Goal: Task Accomplishment & Management: Manage account settings

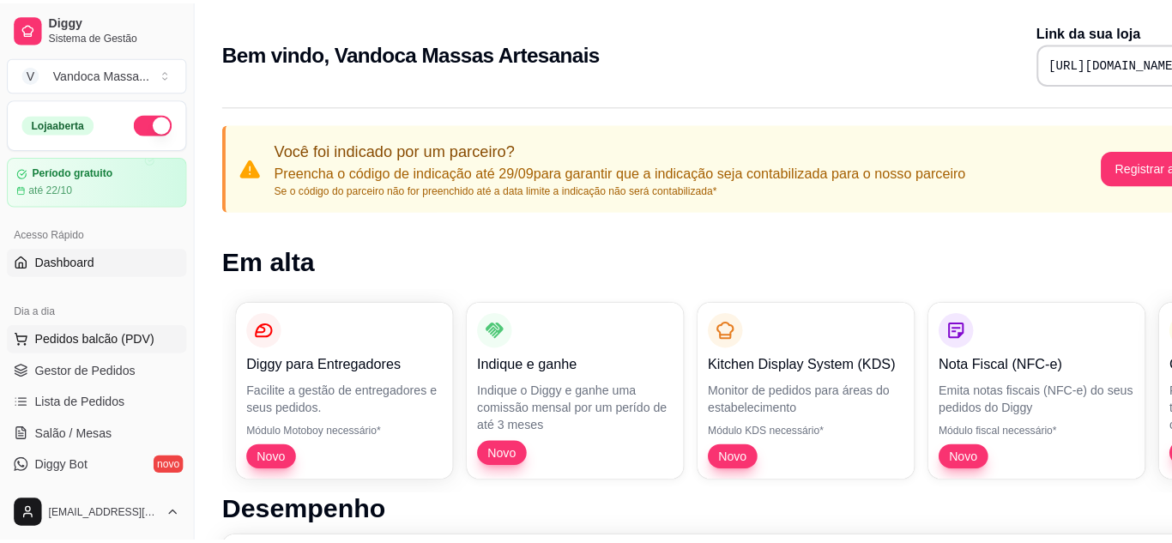
scroll to position [855, 0]
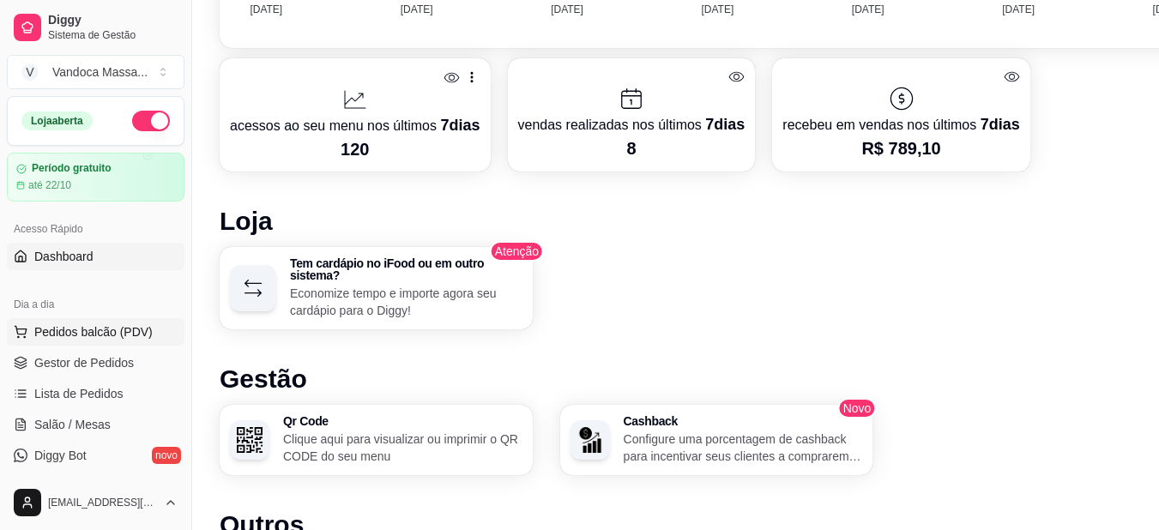
click at [111, 322] on button "Pedidos balcão (PDV)" at bounding box center [96, 331] width 178 height 27
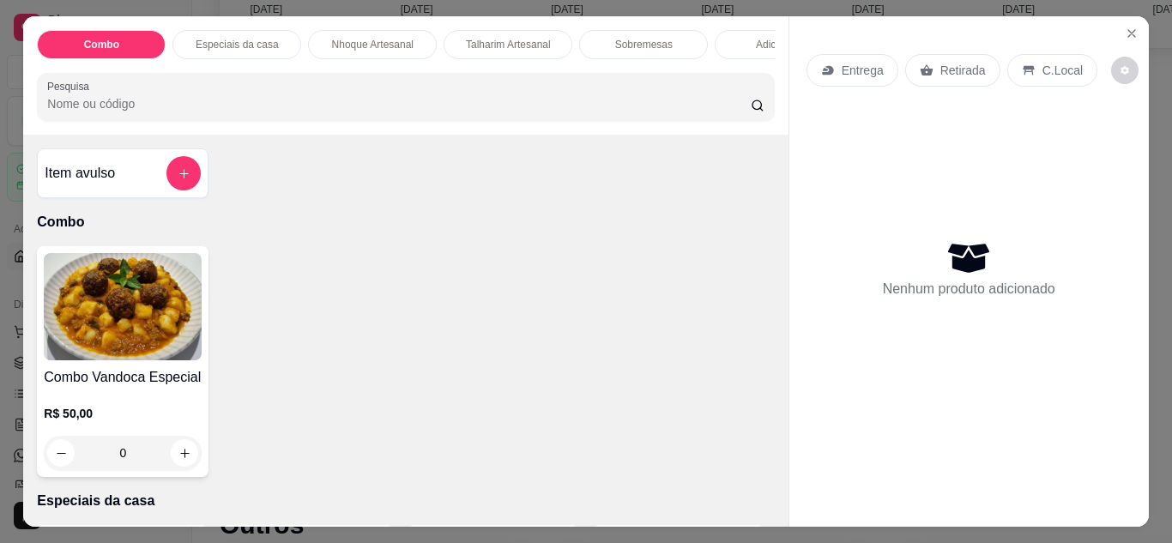
click at [872, 69] on p "Entrega" at bounding box center [862, 70] width 42 height 17
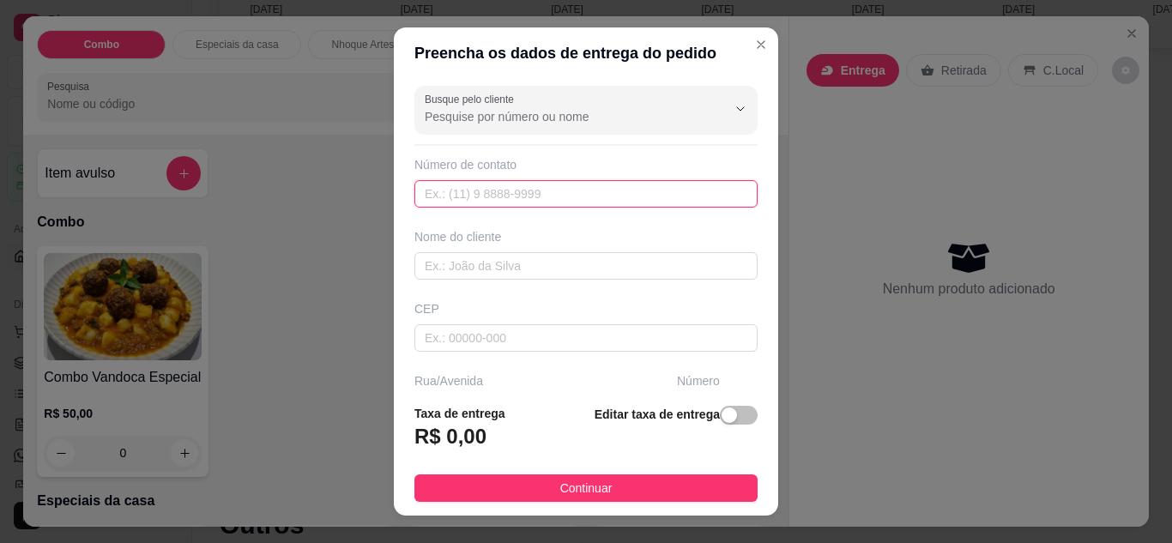
click at [539, 201] on input "text" at bounding box center [585, 193] width 343 height 27
paste input "[PHONE_NUMBER]"
type input "[PHONE_NUMBER]"
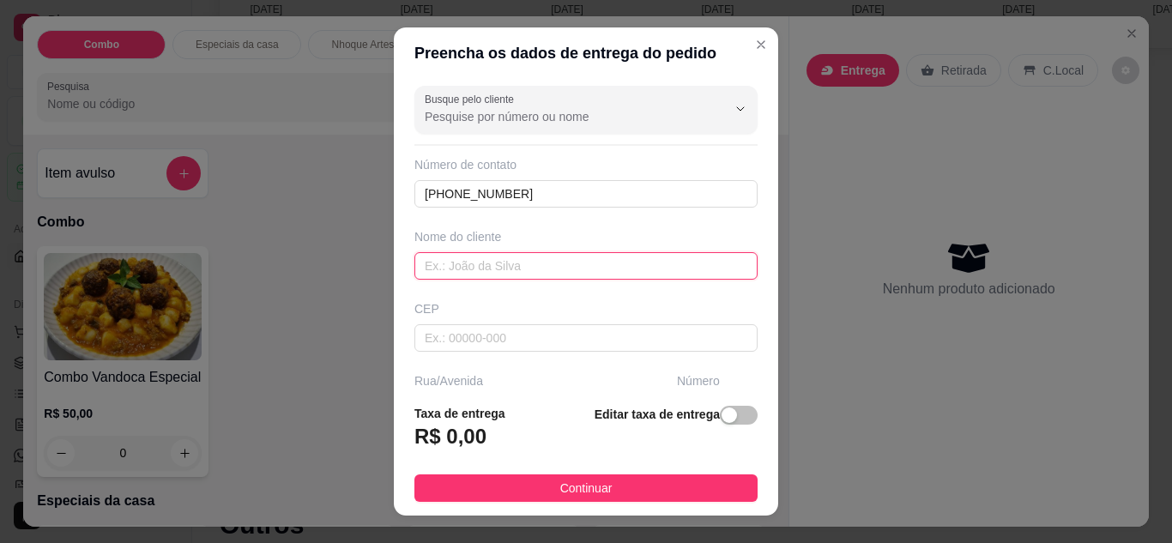
click at [498, 261] on input "text" at bounding box center [585, 265] width 343 height 27
type input "[PERSON_NAME]"
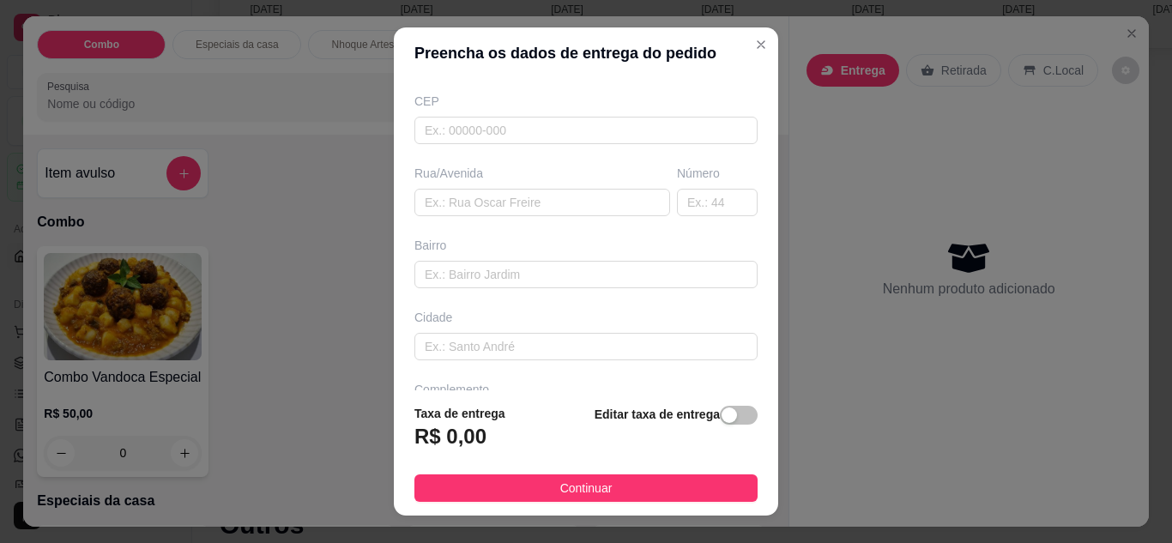
scroll to position [266, 0]
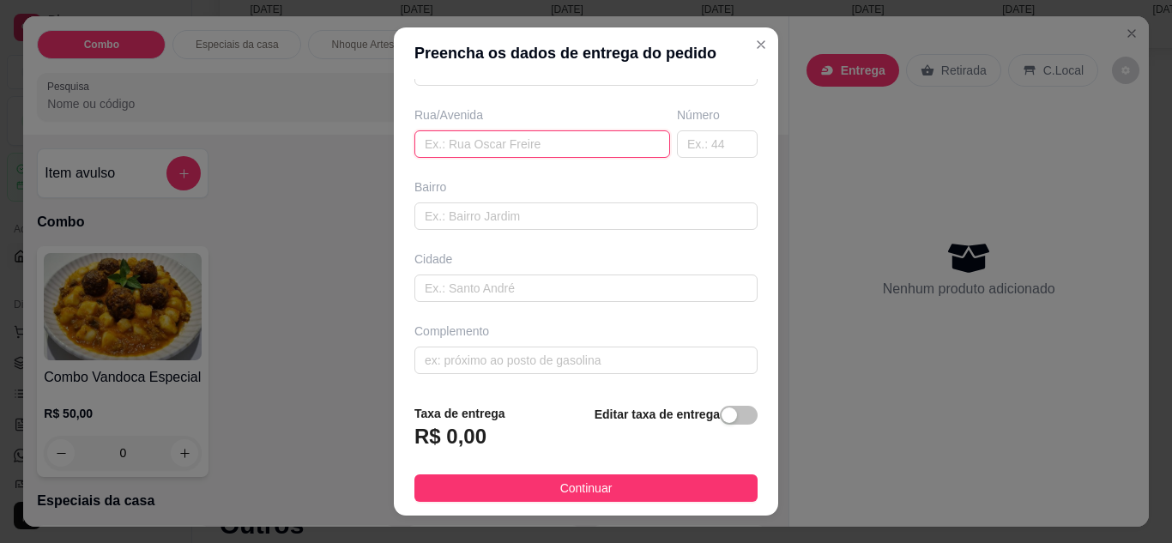
click at [491, 148] on input "text" at bounding box center [542, 143] width 256 height 27
paste input "Av ilhéus 2229 bairro [GEOGRAPHIC_DATA]"
type input "Av ilhéus 2229 bairro [GEOGRAPHIC_DATA]"
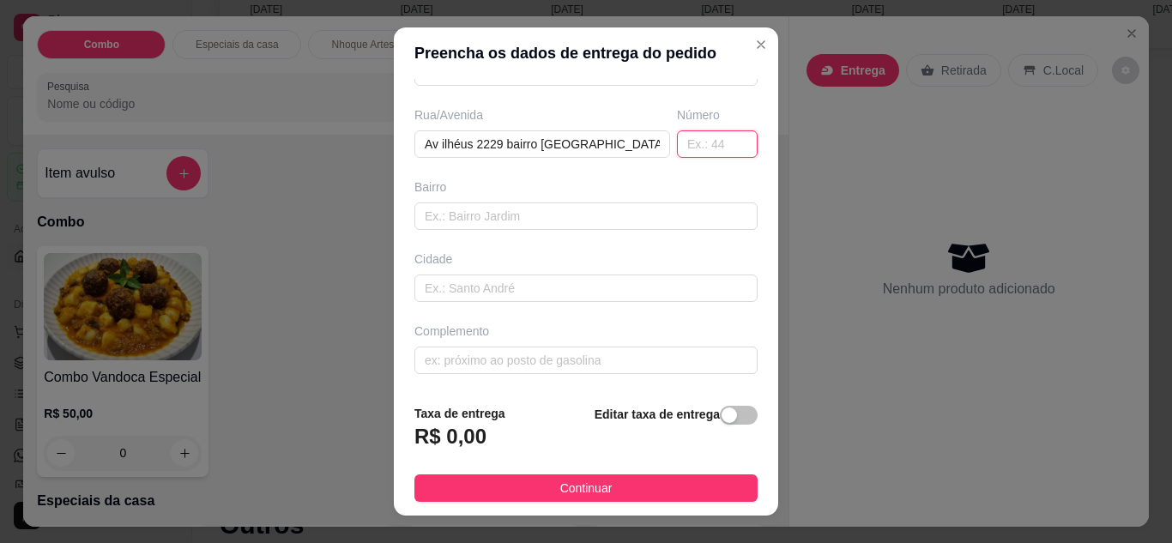
click at [691, 152] on input "text" at bounding box center [717, 143] width 81 height 27
type input "2229"
click at [596, 152] on input "Av ilhéus 2229 bairro [GEOGRAPHIC_DATA]" at bounding box center [542, 143] width 256 height 27
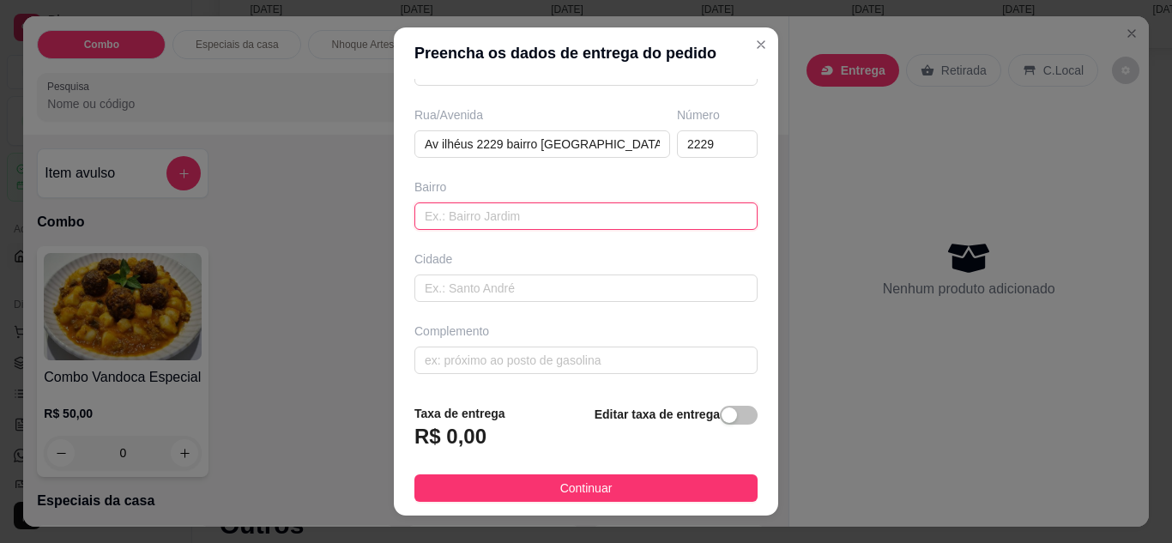
click at [531, 211] on input "text" at bounding box center [585, 215] width 343 height 27
type input "n"
type input "bairro [GEOGRAPHIC_DATA]"
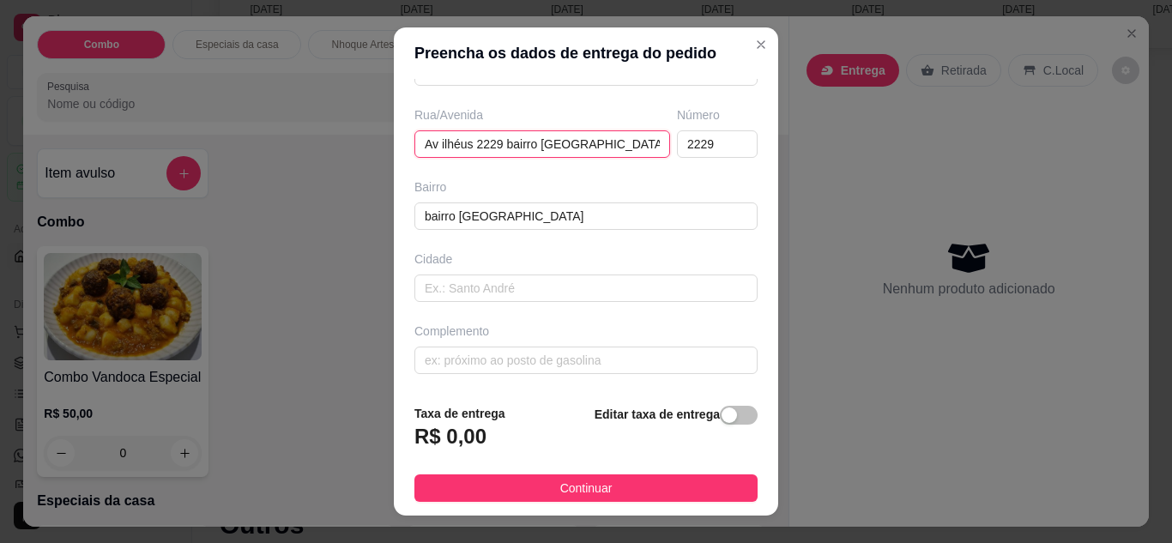
click at [583, 145] on input "Av ilhéus 2229 bairro [GEOGRAPHIC_DATA]" at bounding box center [542, 143] width 256 height 27
type input "Av ilhéus"
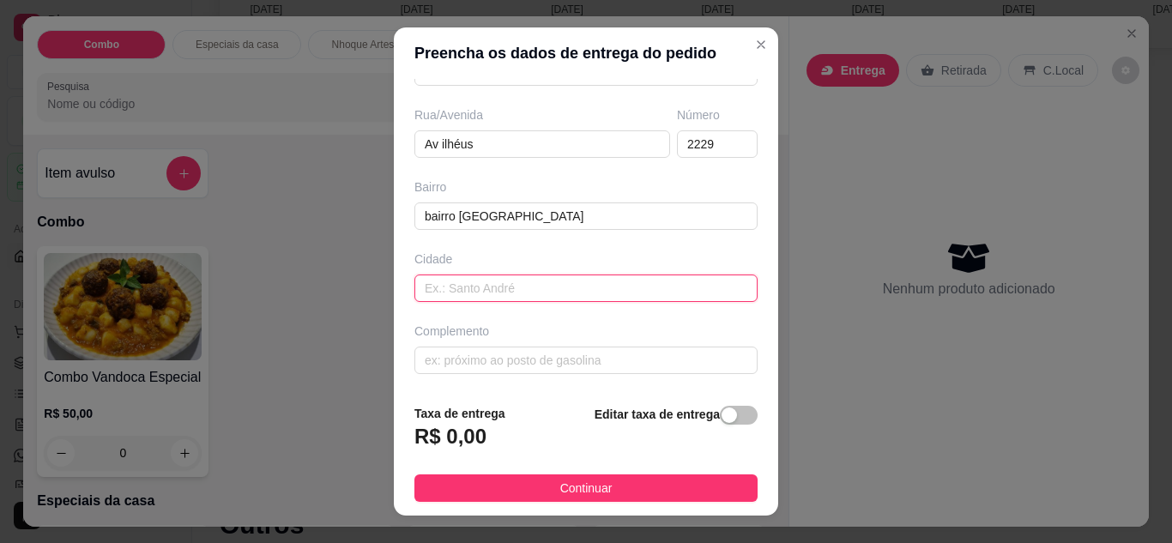
click at [490, 282] on input "text" at bounding box center [585, 287] width 343 height 27
type input "vitória da conquista"
click at [540, 263] on div "Cidade" at bounding box center [585, 258] width 343 height 17
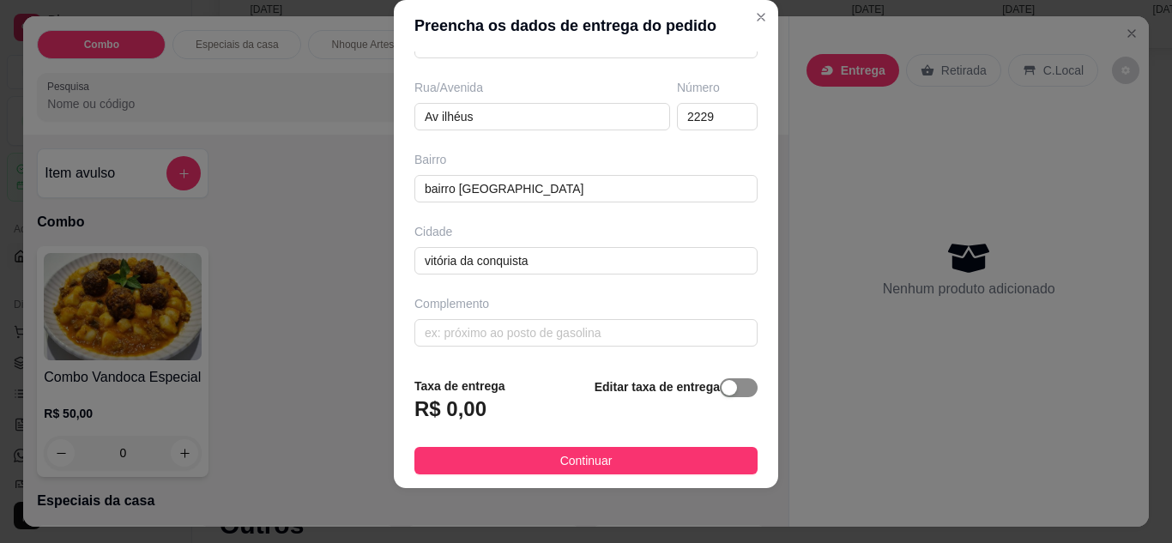
click at [721, 393] on div "button" at bounding box center [728, 387] width 15 height 15
click at [620, 402] on div "button" at bounding box center [627, 404] width 15 height 15
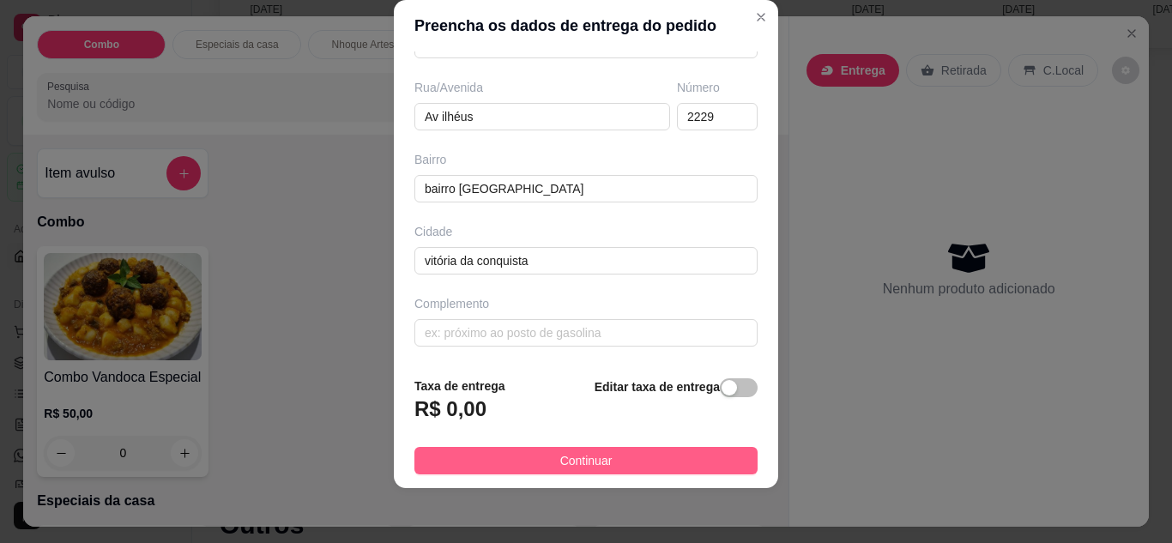
click at [624, 464] on button "Continuar" at bounding box center [585, 460] width 343 height 27
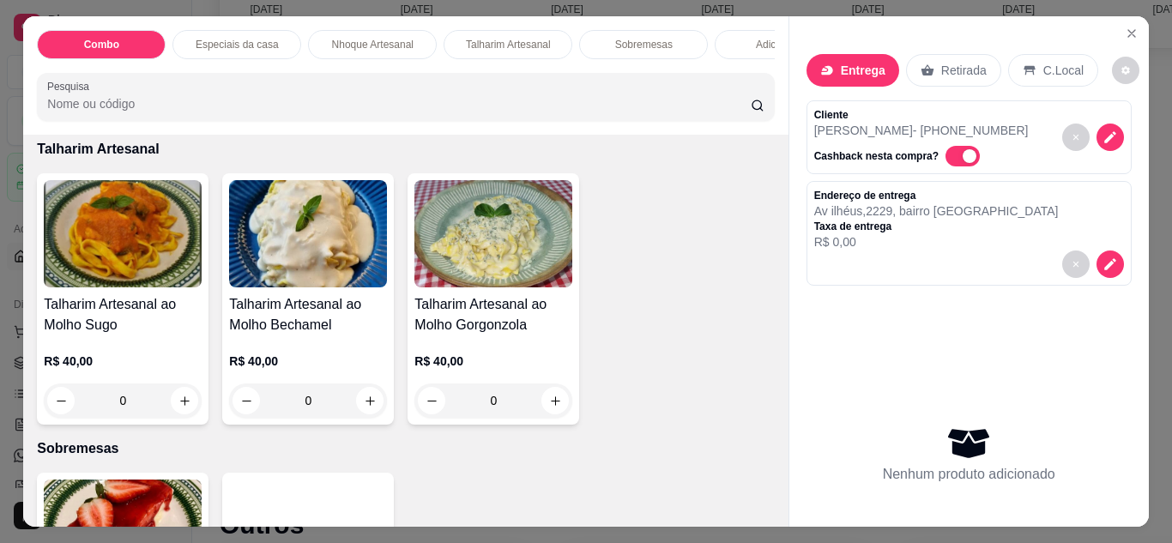
scroll to position [957, 0]
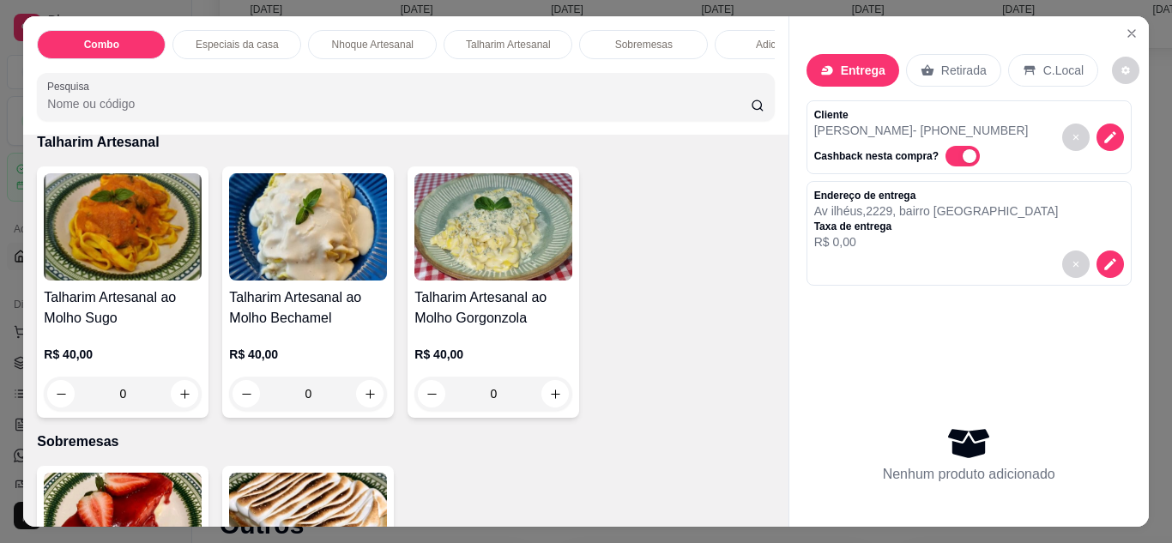
click at [371, 111] on div "0" at bounding box center [308, 94] width 158 height 34
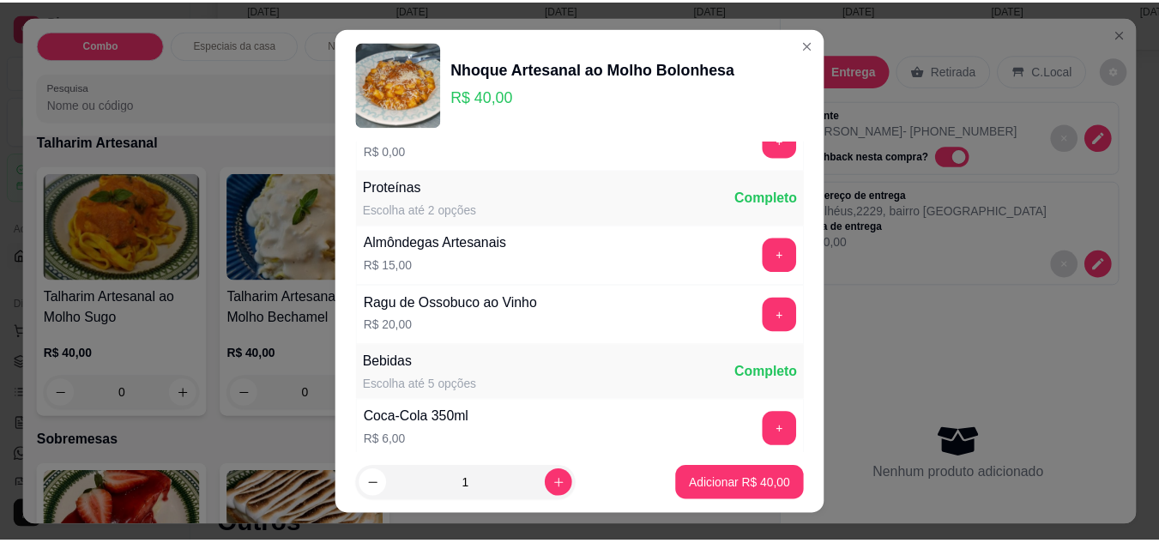
scroll to position [89, 0]
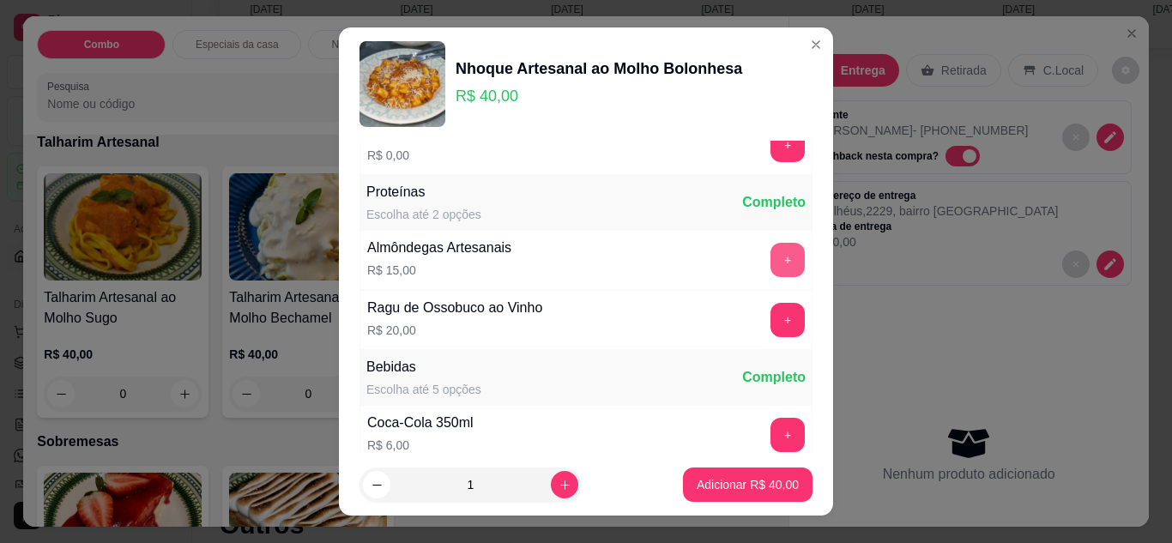
click at [770, 255] on button "+" at bounding box center [787, 260] width 34 height 34
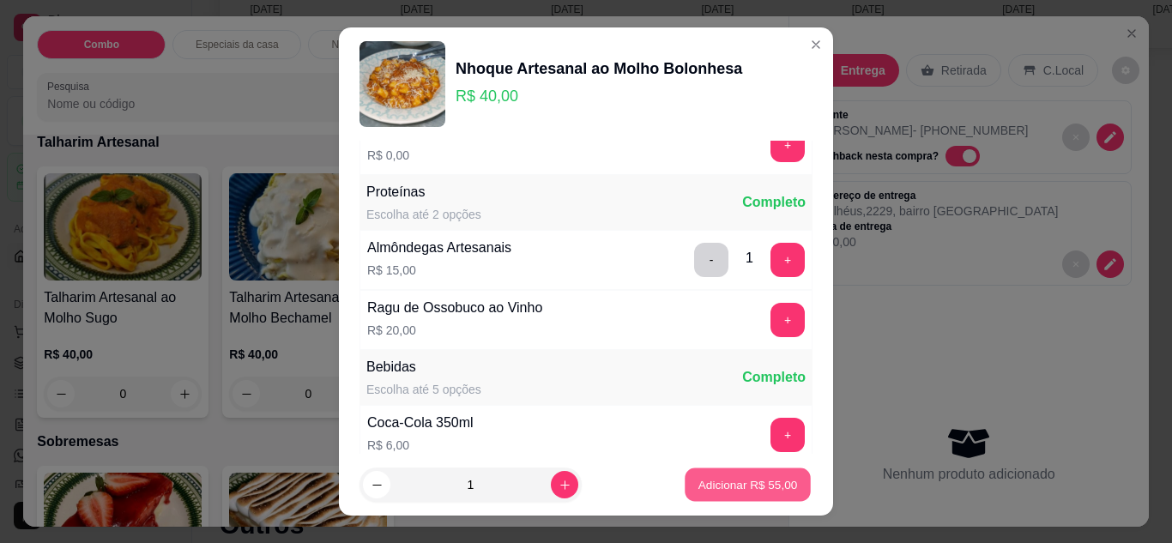
click at [736, 492] on p "Adicionar R$ 55,00" at bounding box center [747, 485] width 99 height 16
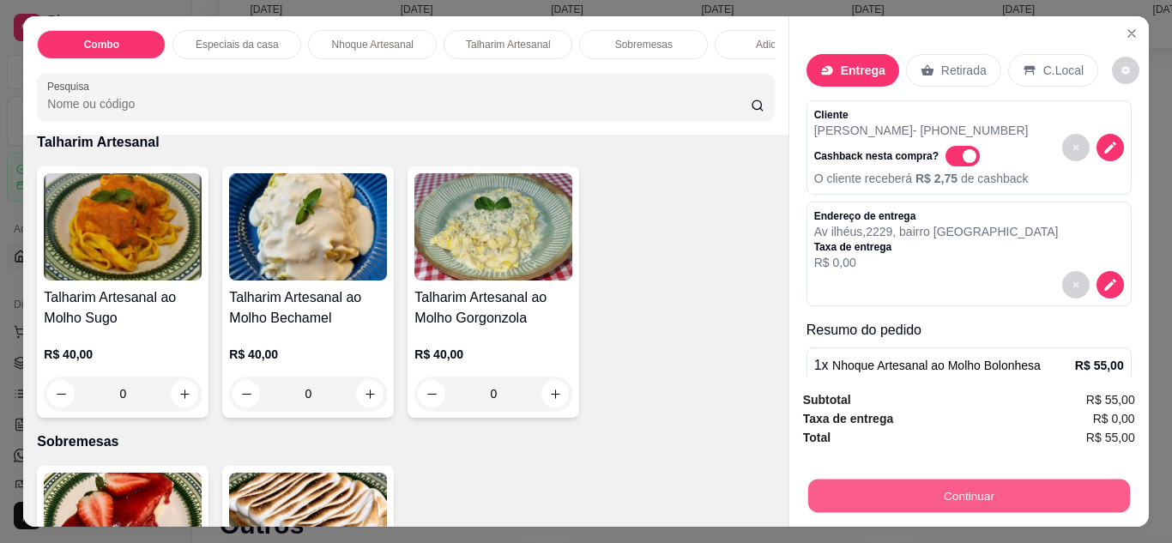
click at [982, 479] on button "Continuar" at bounding box center [968, 495] width 322 height 33
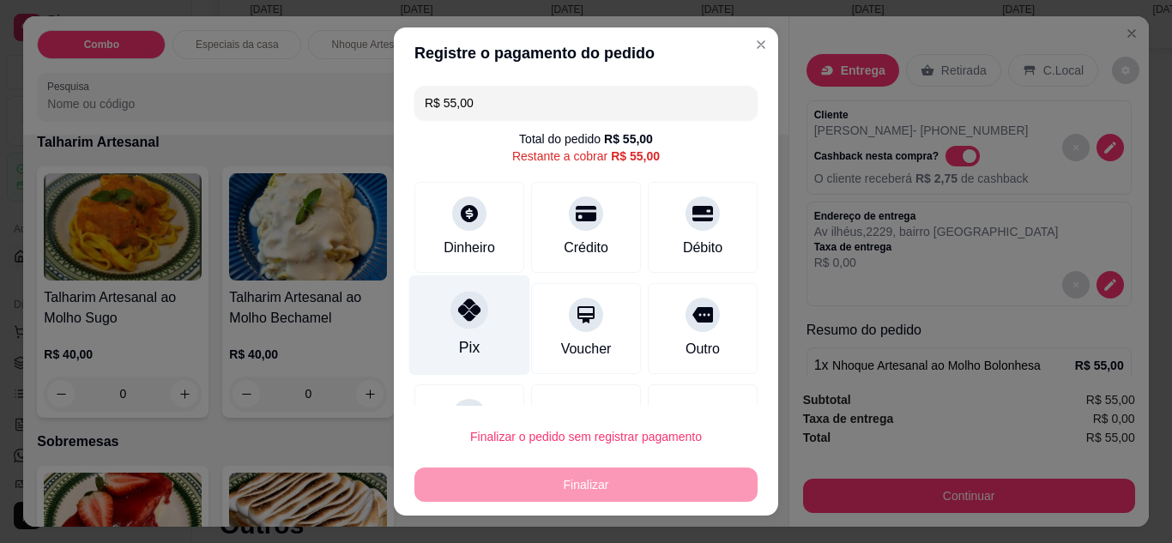
click at [473, 347] on div "Pix" at bounding box center [469, 324] width 121 height 100
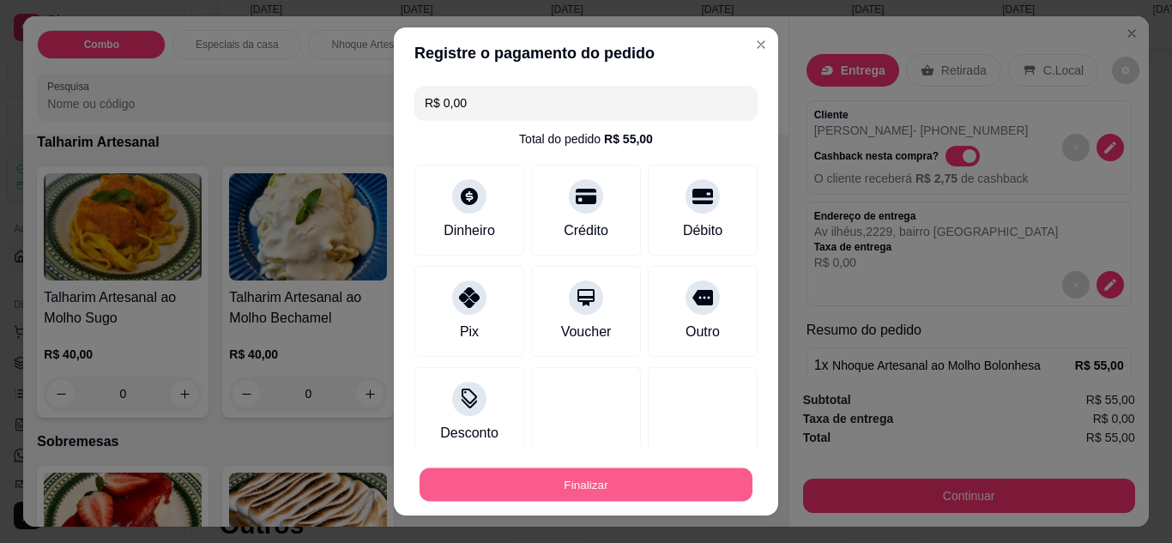
click at [588, 481] on button "Finalizar" at bounding box center [585, 484] width 333 height 33
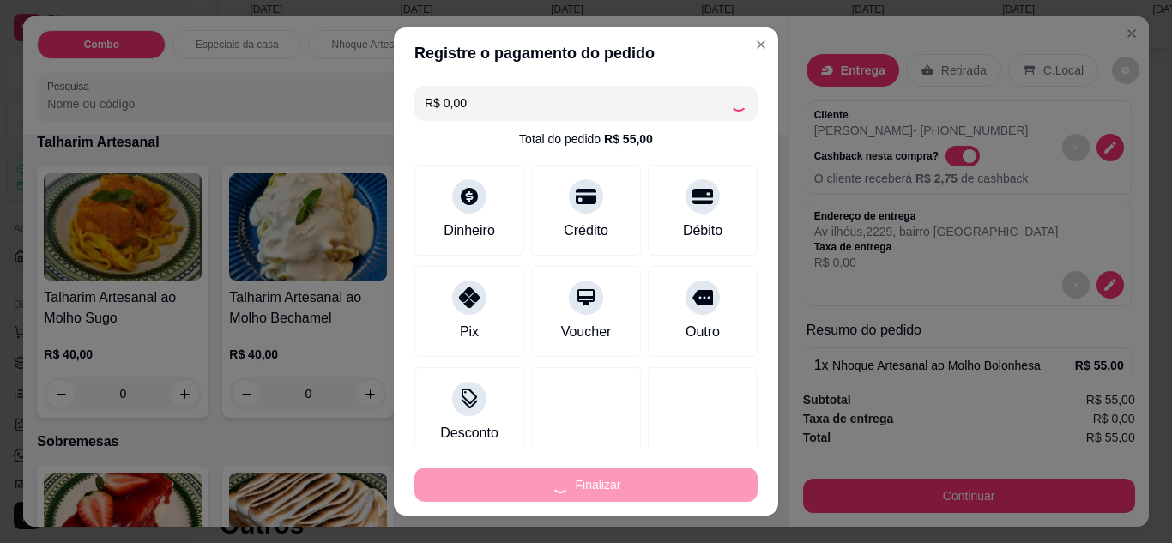
type input "-R$ 55,00"
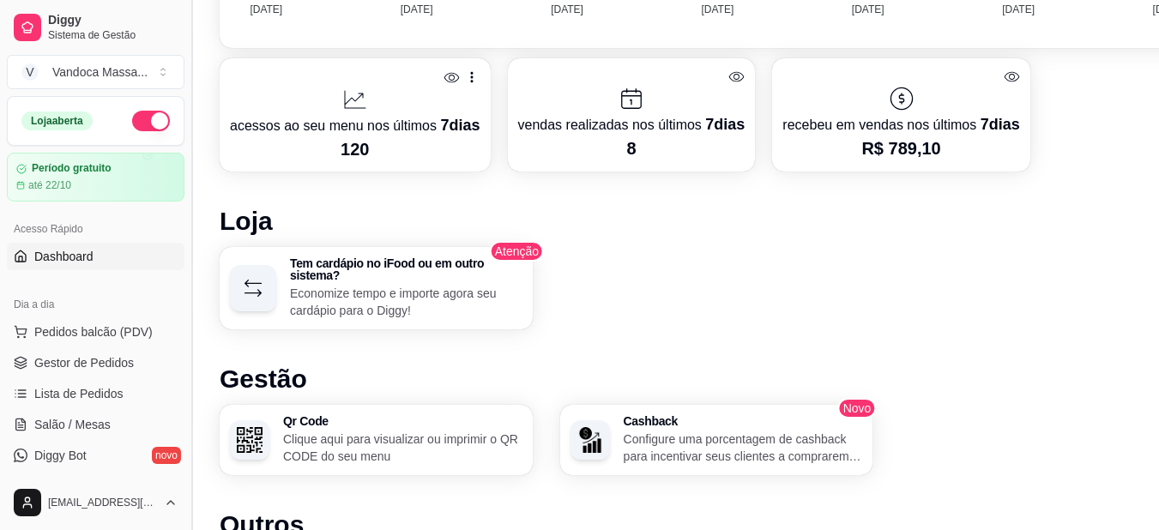
drag, startPoint x: 185, startPoint y: 212, endPoint x: 185, endPoint y: 226, distance: 13.7
click at [185, 226] on button "Toggle Sidebar" at bounding box center [191, 265] width 14 height 530
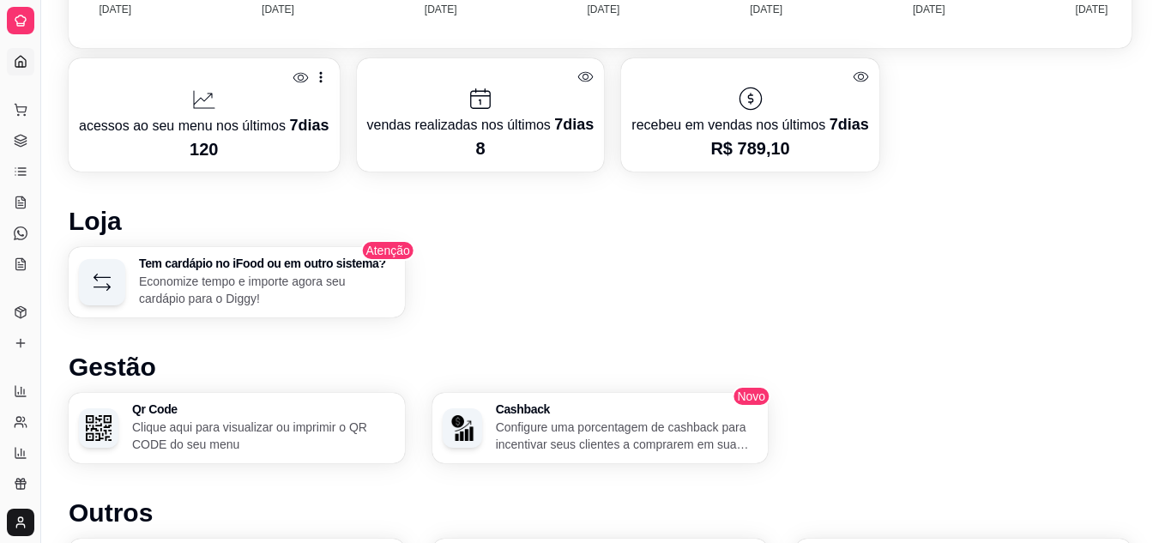
drag, startPoint x: 44, startPoint y: 200, endPoint x: 179, endPoint y: 216, distance: 136.5
click at [16, 13] on div at bounding box center [20, 20] width 27 height 27
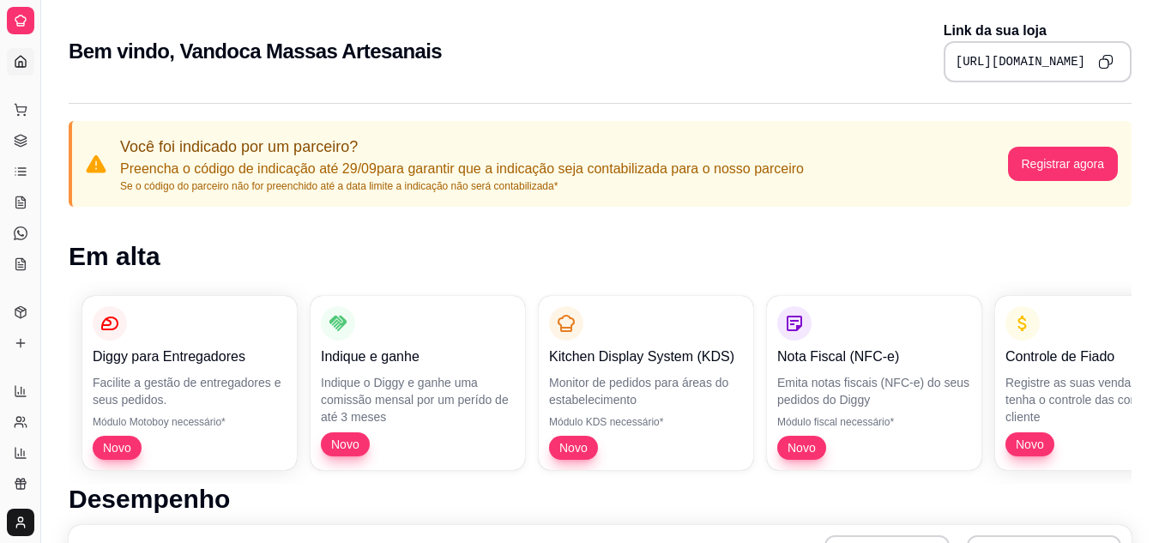
click at [32, 22] on div at bounding box center [20, 20] width 27 height 27
drag, startPoint x: 46, startPoint y: 33, endPoint x: 156, endPoint y: 80, distance: 119.2
click at [41, 103] on button "Toggle Sidebar" at bounding box center [40, 271] width 14 height 543
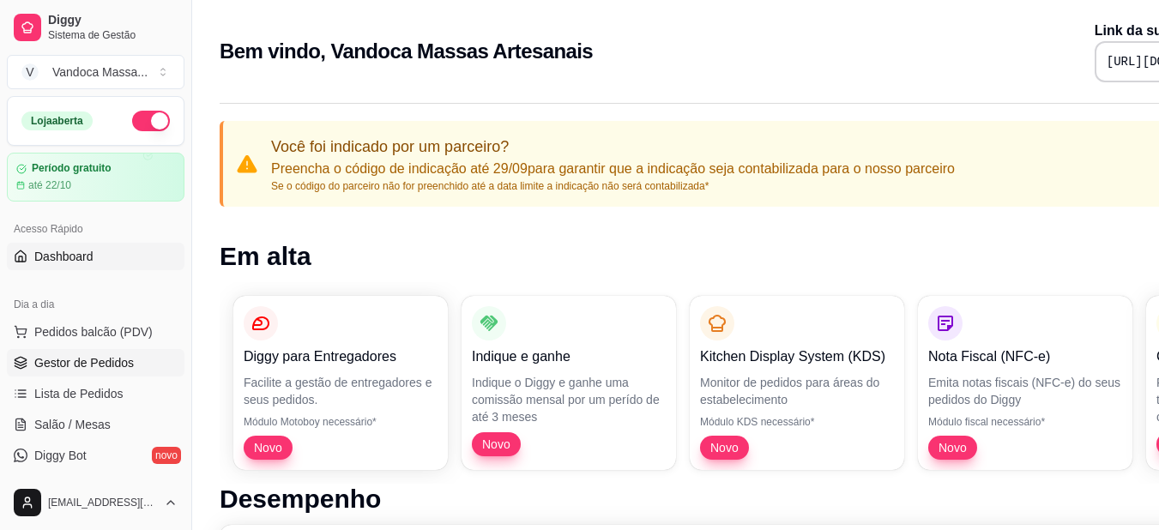
click at [95, 361] on span "Gestor de Pedidos" at bounding box center [83, 362] width 99 height 17
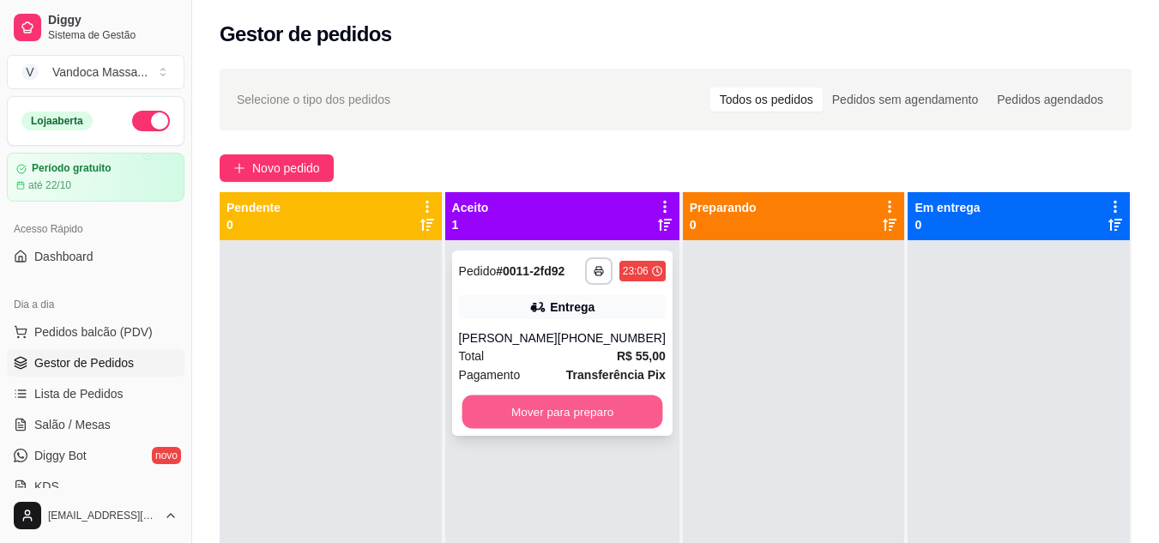
click at [527, 402] on button "Mover para preparo" at bounding box center [561, 411] width 201 height 33
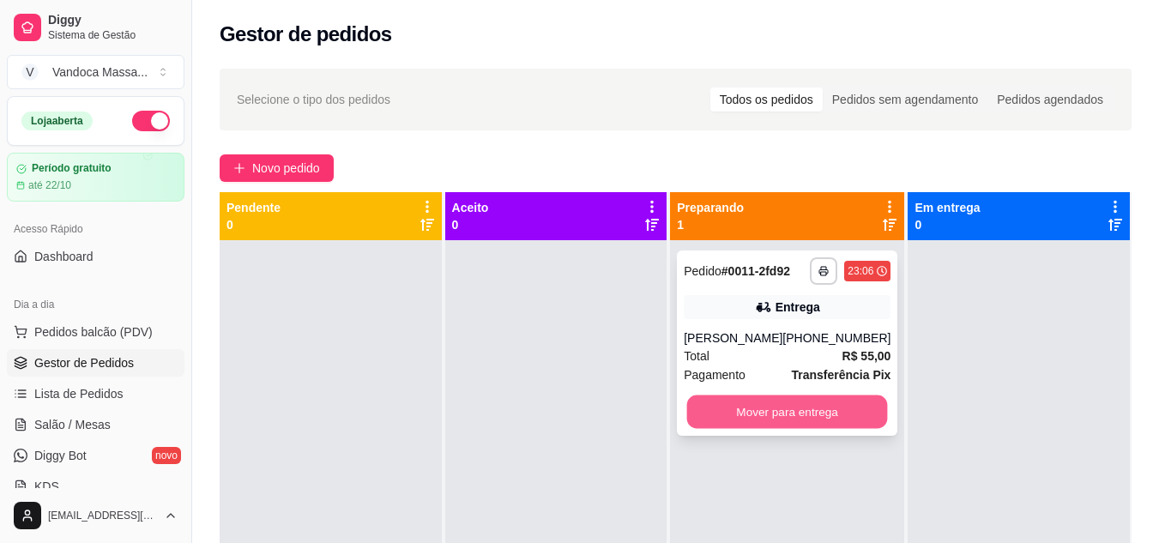
click at [711, 419] on button "Mover para entrega" at bounding box center [787, 411] width 201 height 33
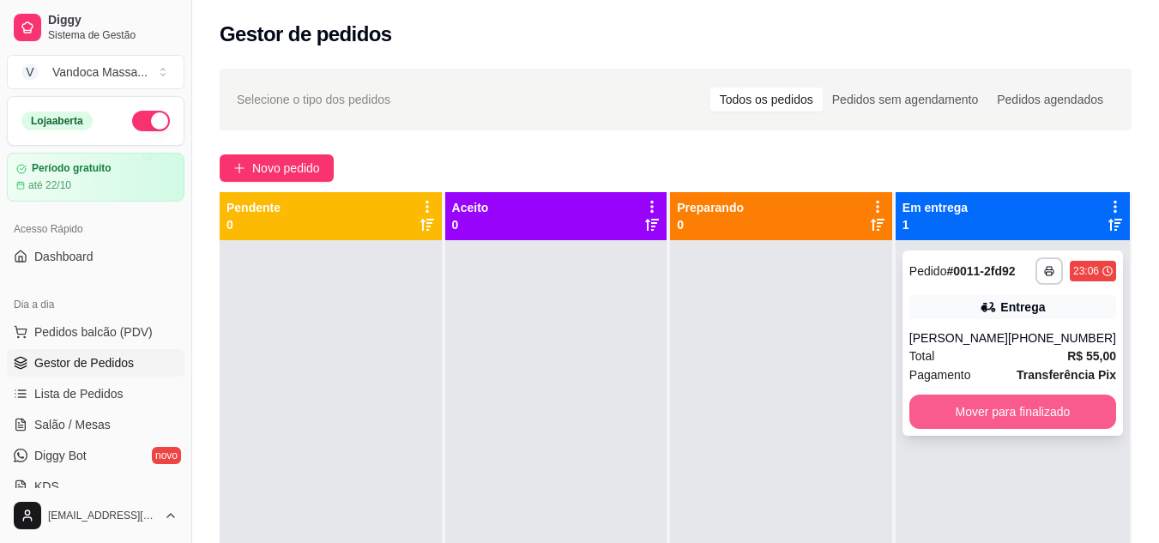
click at [978, 407] on button "Mover para finalizado" at bounding box center [1012, 412] width 207 height 34
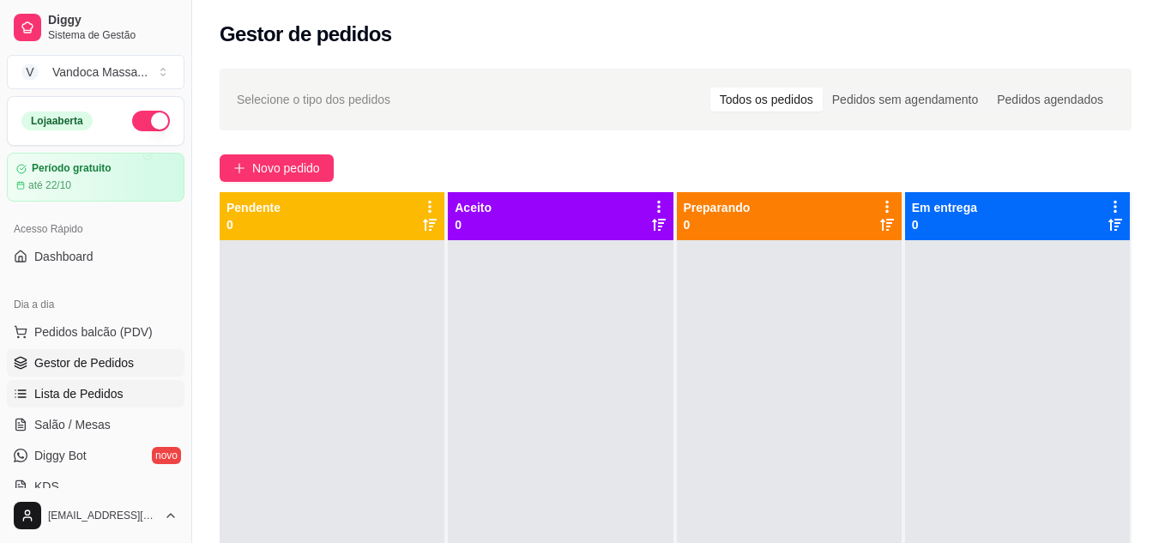
click at [74, 405] on link "Lista de Pedidos" at bounding box center [96, 393] width 178 height 27
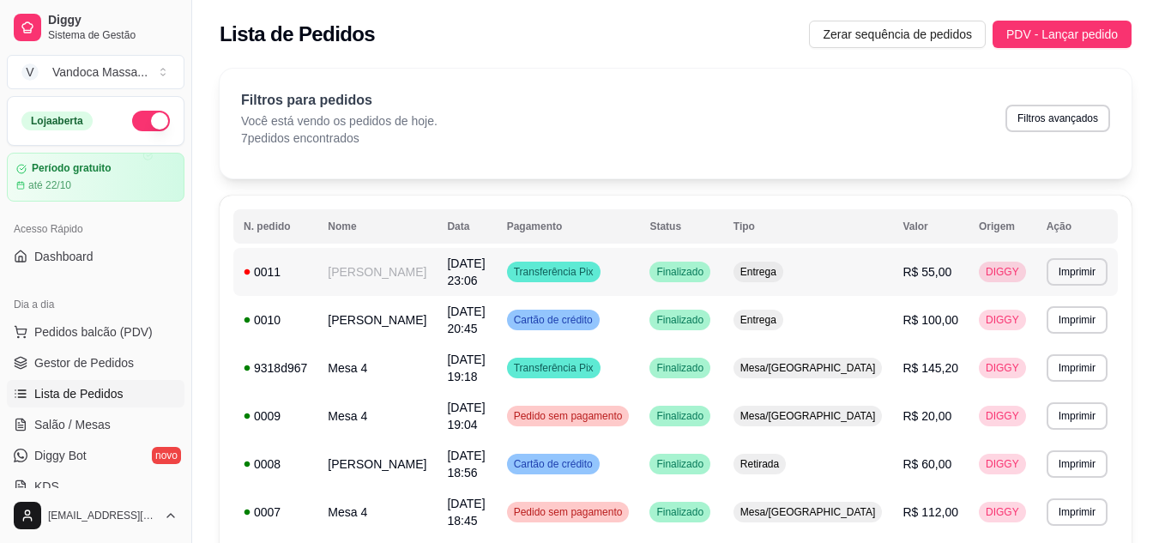
click at [597, 265] on span "Transferência Pix" at bounding box center [553, 272] width 87 height 14
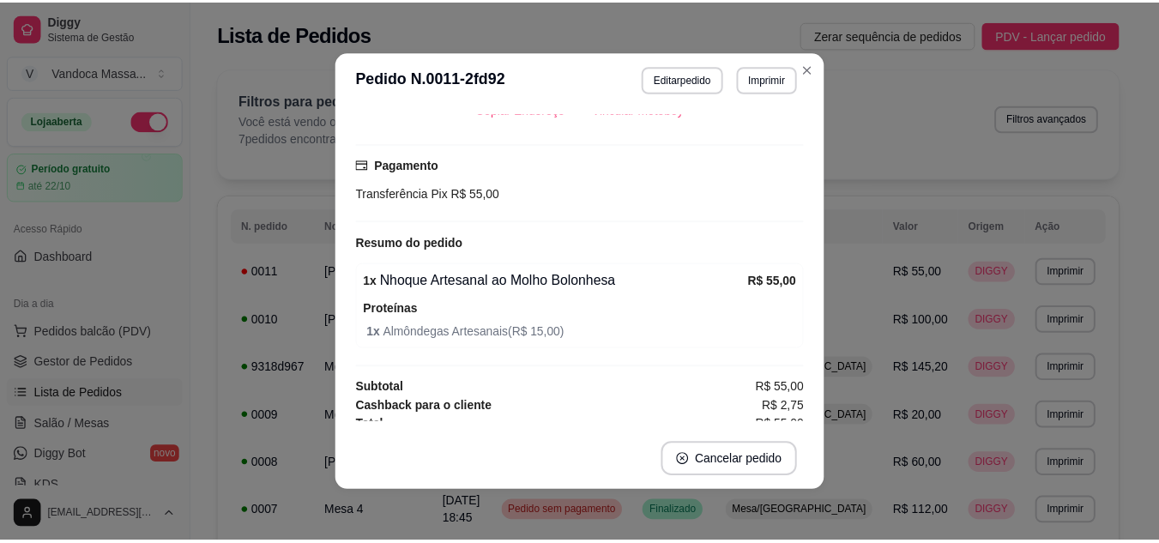
scroll to position [334, 0]
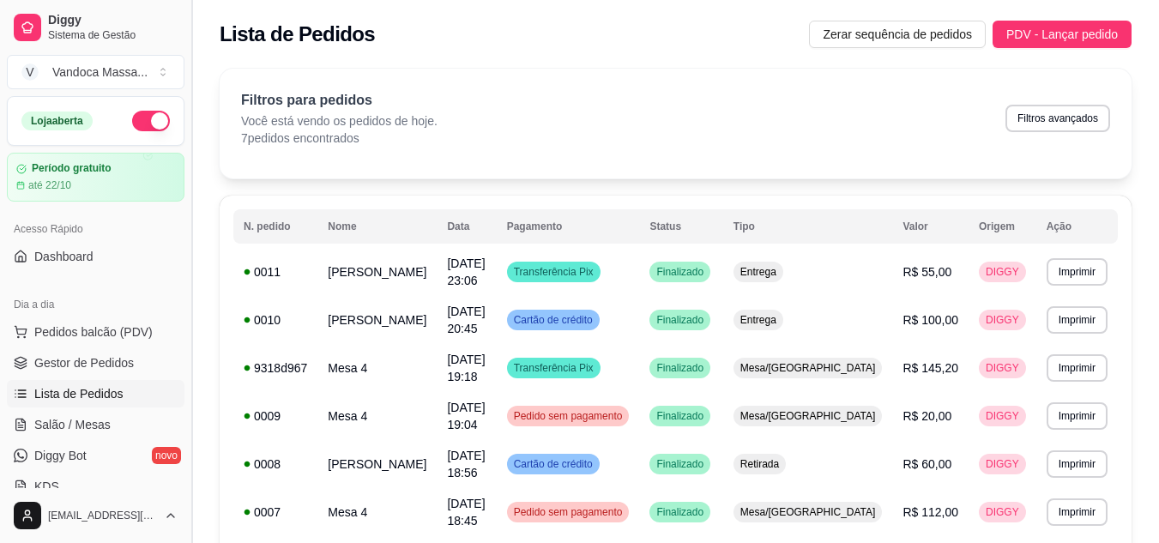
drag, startPoint x: 186, startPoint y: 224, endPoint x: 188, endPoint y: 280, distance: 56.6
click at [188, 280] on button "Toggle Sidebar" at bounding box center [191, 271] width 14 height 543
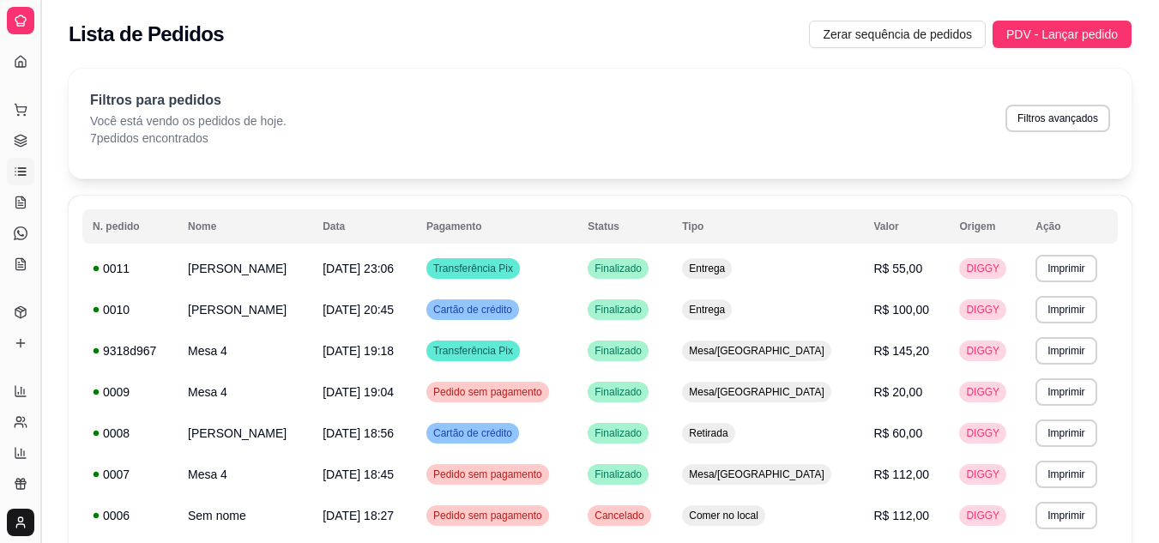
click at [42, 238] on button "Toggle Sidebar" at bounding box center [40, 271] width 14 height 543
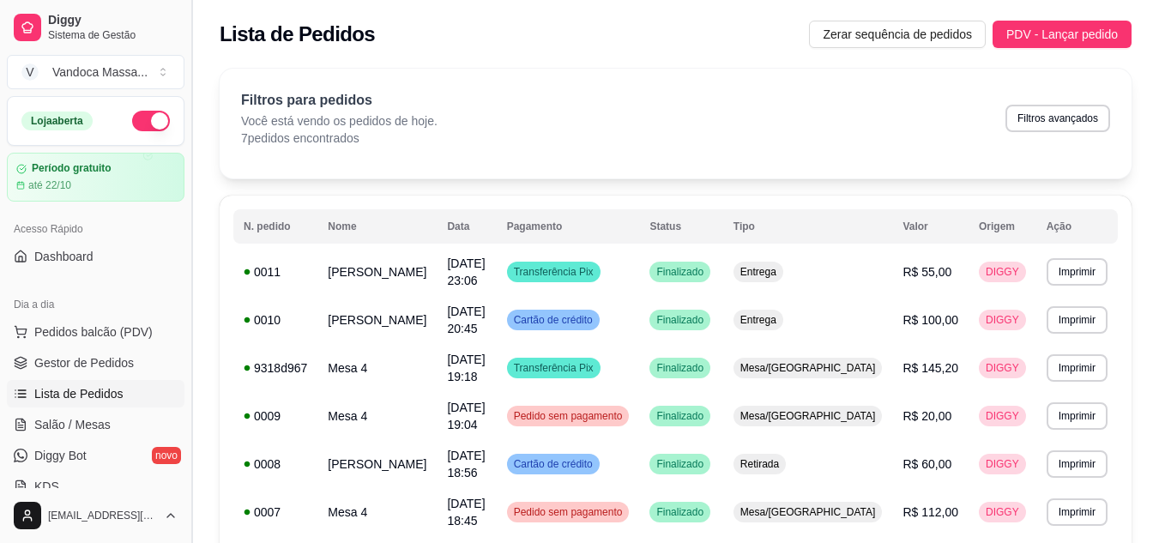
click at [188, 166] on button "Toggle Sidebar" at bounding box center [191, 271] width 14 height 543
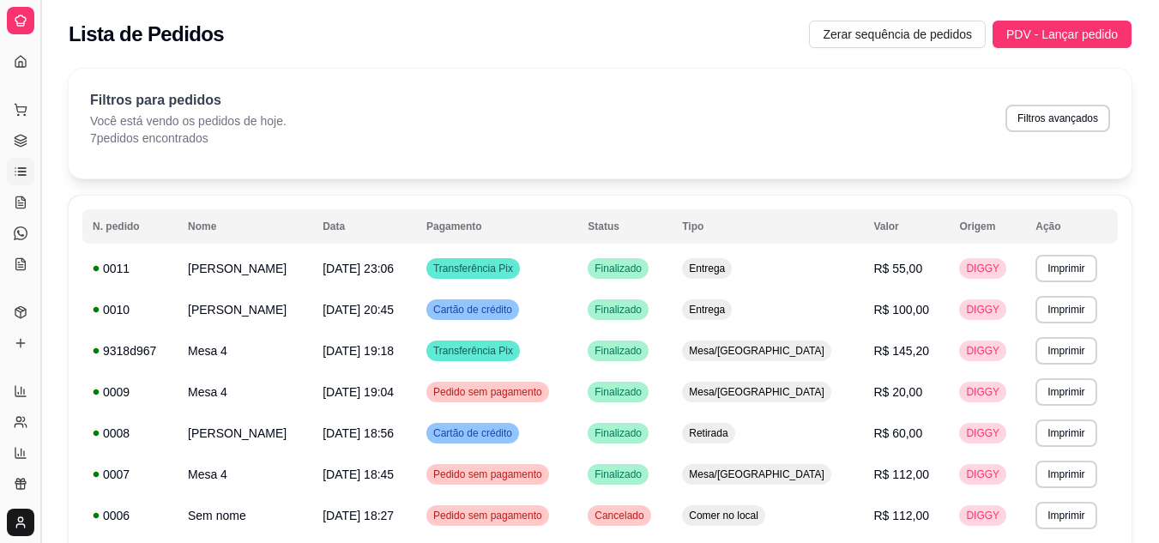
click at [44, 237] on button "Toggle Sidebar" at bounding box center [40, 271] width 14 height 543
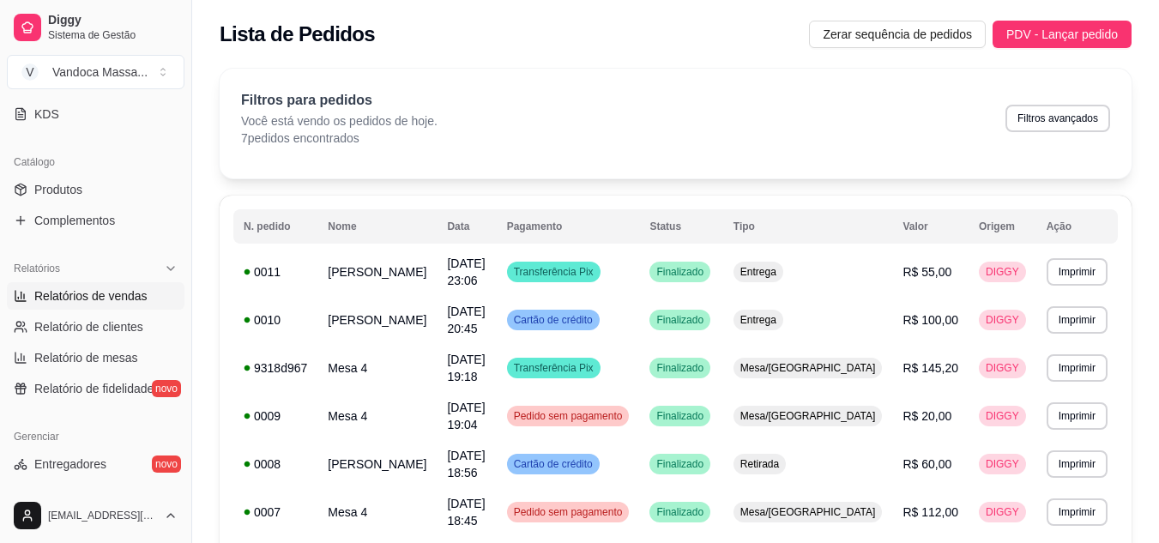
scroll to position [375, 0]
click at [140, 298] on span "Relatórios de vendas" at bounding box center [90, 293] width 113 height 17
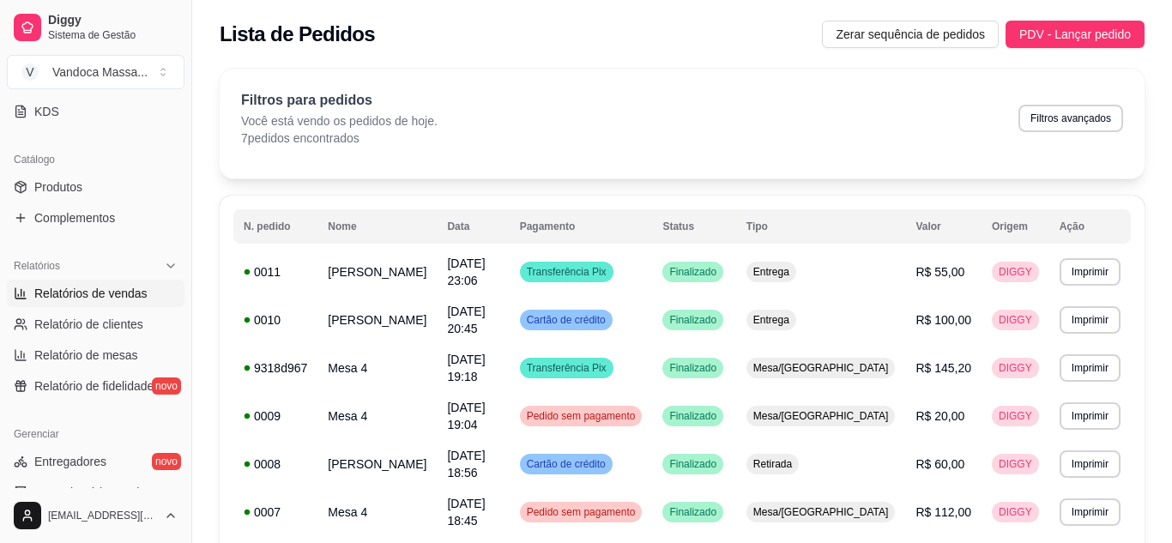
select select "ALL"
select select "0"
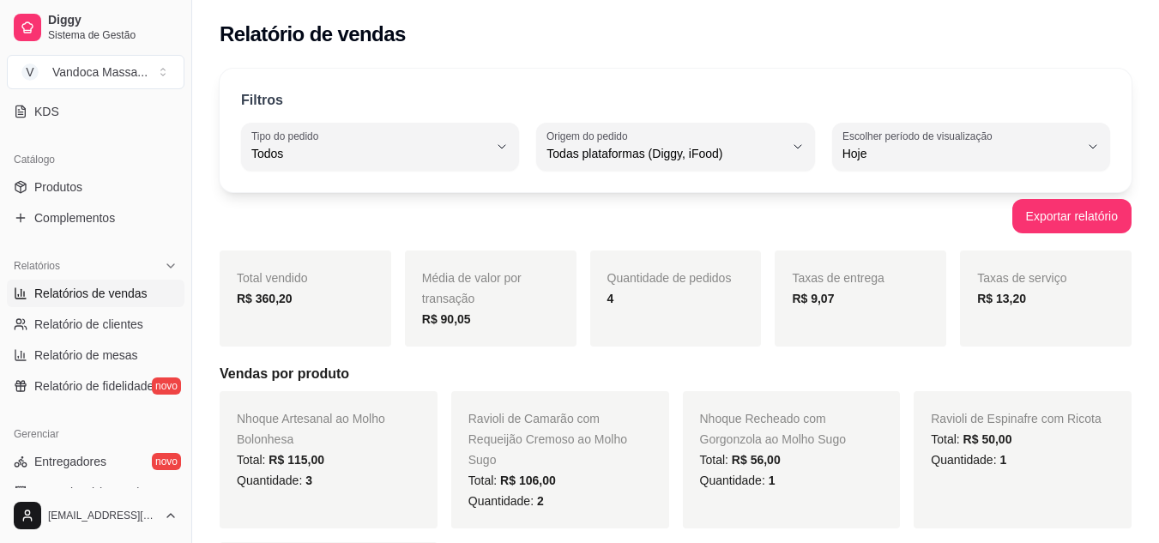
click at [973, 348] on div "Total vendido R$ 360,20 Média de valor por transação R$ 90,05 Quantidade de ped…" at bounding box center [676, 536] width 912 height 573
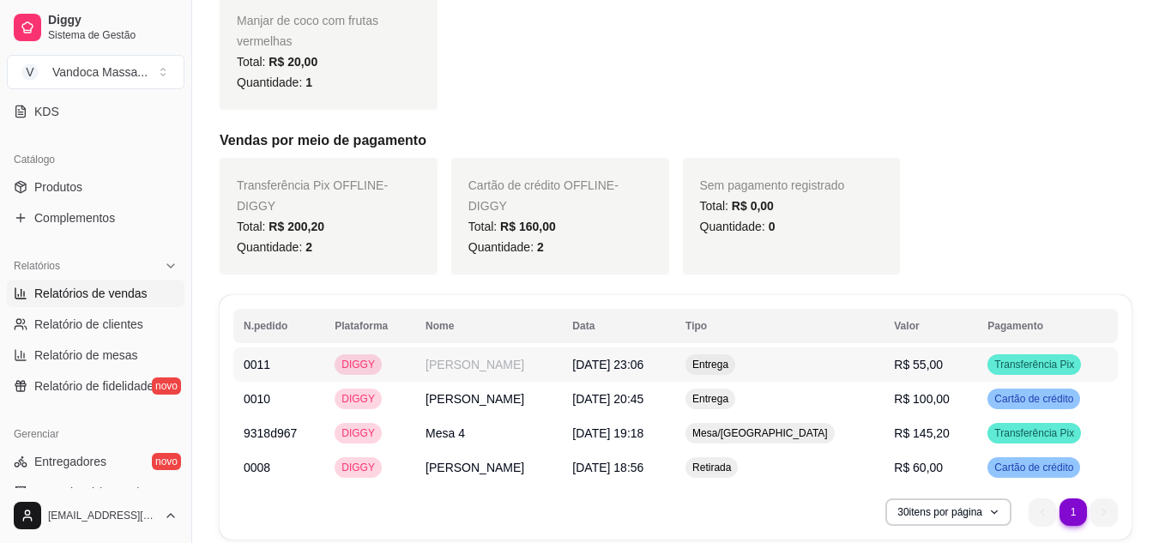
scroll to position [583, 0]
